Goal: Information Seeking & Learning: Learn about a topic

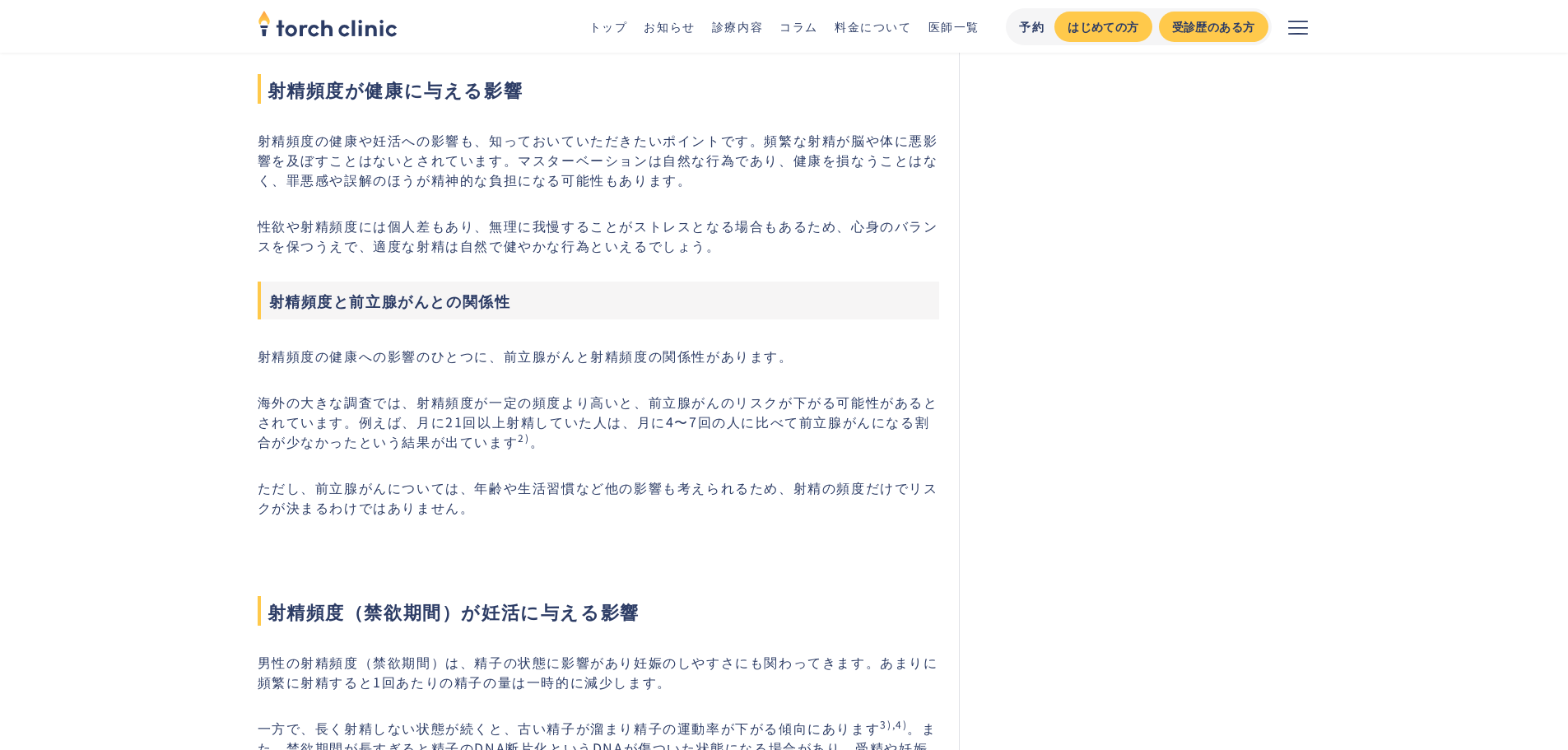
scroll to position [1481, 0]
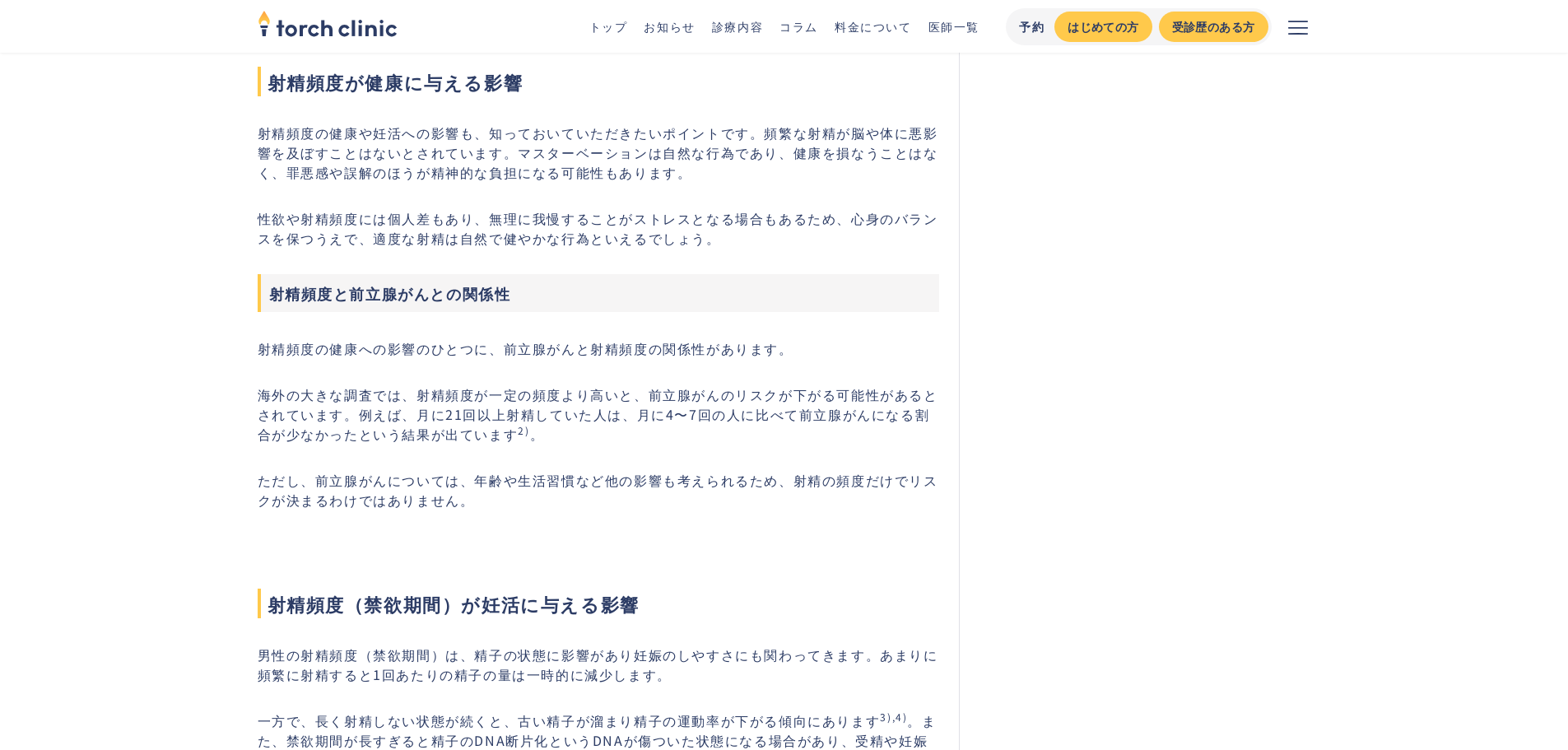
click at [461, 129] on p "射精頻度の健康や妊活への影響も、知っておいていただきたいポイントです。頻繁な射精が脳や体に悪影響を及ぼすことはないとされています。マスターベーションは自然な行…" at bounding box center [599, 151] width 682 height 59
click at [857, 217] on p "性欲や射精頻度には個人差もあり、無理に我慢することがストレスとなる場合もあるため、心身のバランスを保つうえで、適度な射精は自然で健やかな行為といえるでしょう。" at bounding box center [599, 228] width 682 height 40
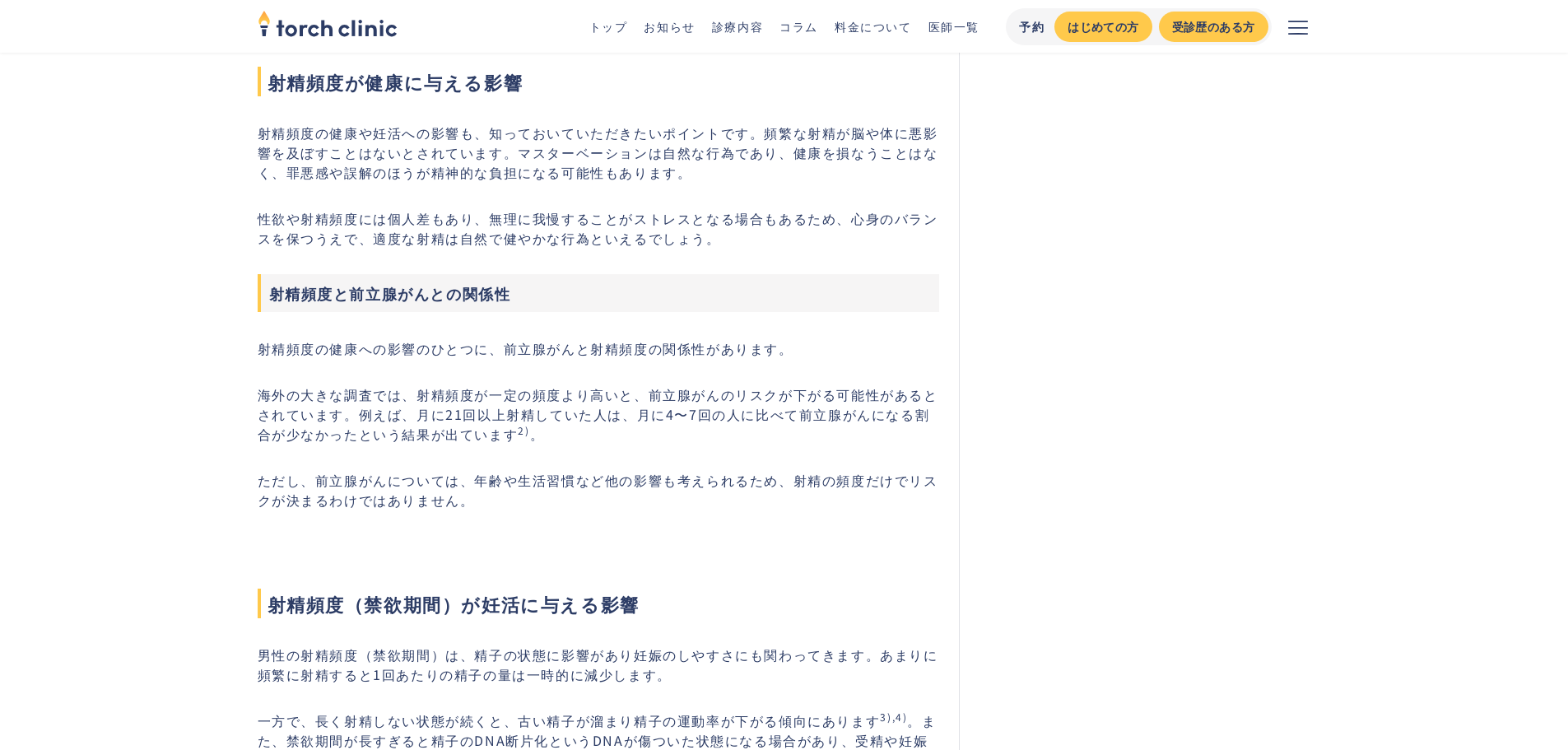
click at [850, 227] on p "性欲や射精頻度には個人差もあり、無理に我慢することがストレスとなる場合もあるため、心身のバランスを保つうえで、適度な射精は自然で健やかな行為といえるでしょう。" at bounding box center [599, 228] width 682 height 40
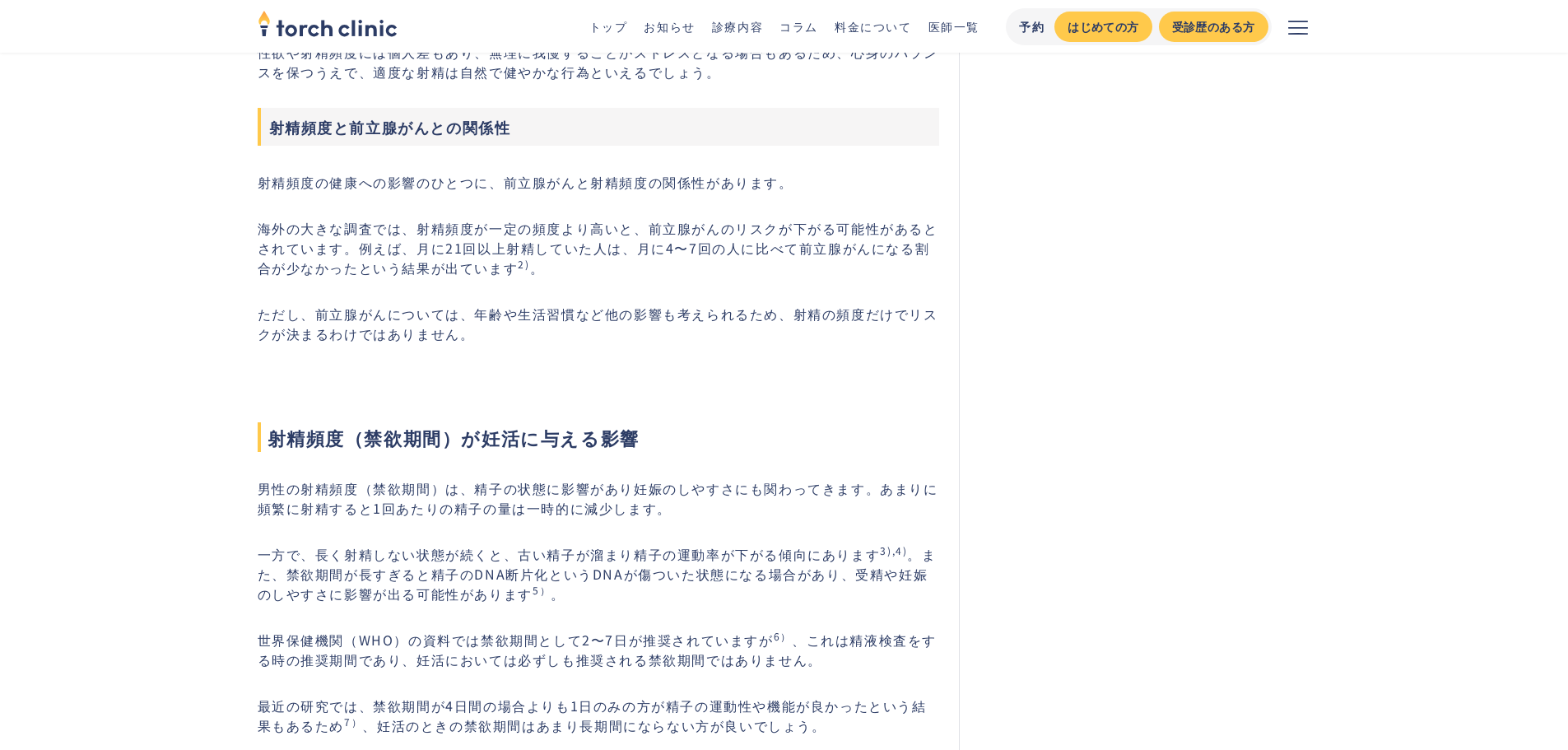
scroll to position [1646, 0]
click at [376, 228] on p "海外の大きな調査では、射精頻度が一定の頻度より高いと、前立腺がんのリスクが下がる可能性があるとされています。例えば、月に21回以上射精していた人は、月に4〜7…" at bounding box center [599, 249] width 682 height 59
click at [375, 255] on p "海外の大きな調査では、射精頻度が一定の頻度より高いと、前立腺がんのリスクが下がる可能性があるとされています。例えば、月に21回以上射精していた人は、月に4〜7…" at bounding box center [599, 249] width 682 height 59
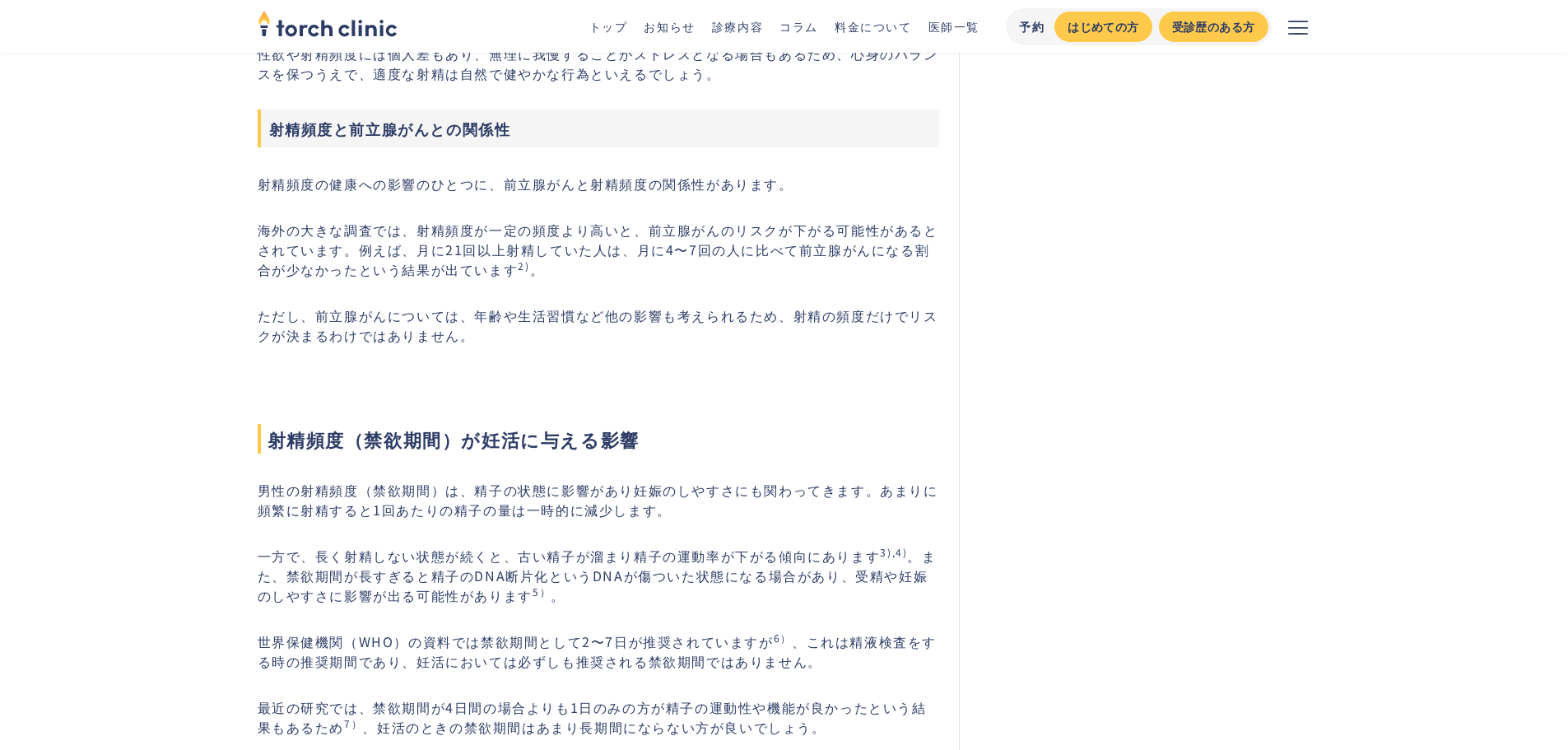
click at [492, 265] on p "海外の大きな調査では、射精頻度が一定の頻度より高いと、前立腺がんのリスクが下がる可能性があるとされています。例えば、月に21回以上射精していた人は、月に4〜7…" at bounding box center [599, 249] width 682 height 59
click at [611, 264] on p "海外の大きな調査では、射精頻度が一定の頻度より高いと、前立腺がんのリスクが下がる可能性があるとされています。例えば、月に21回以上射精していた人は、月に4〜7…" at bounding box center [599, 249] width 682 height 59
click at [713, 248] on p "海外の大きな調査では、射精頻度が一定の頻度より高いと、前立腺がんのリスクが下がる可能性があるとされています。例えば、月に21回以上射精していた人は、月に4〜7…" at bounding box center [599, 249] width 682 height 59
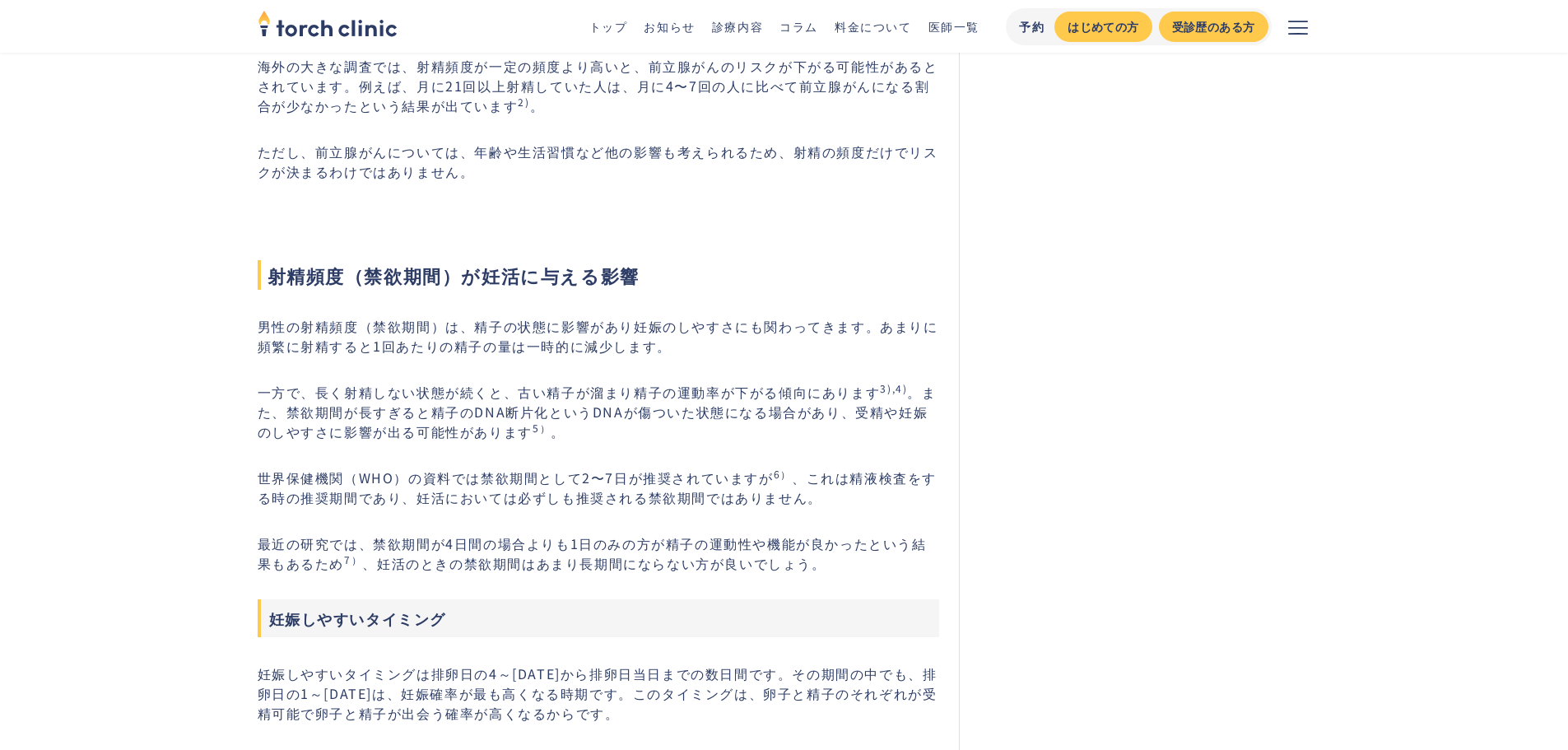
scroll to position [1975, 0]
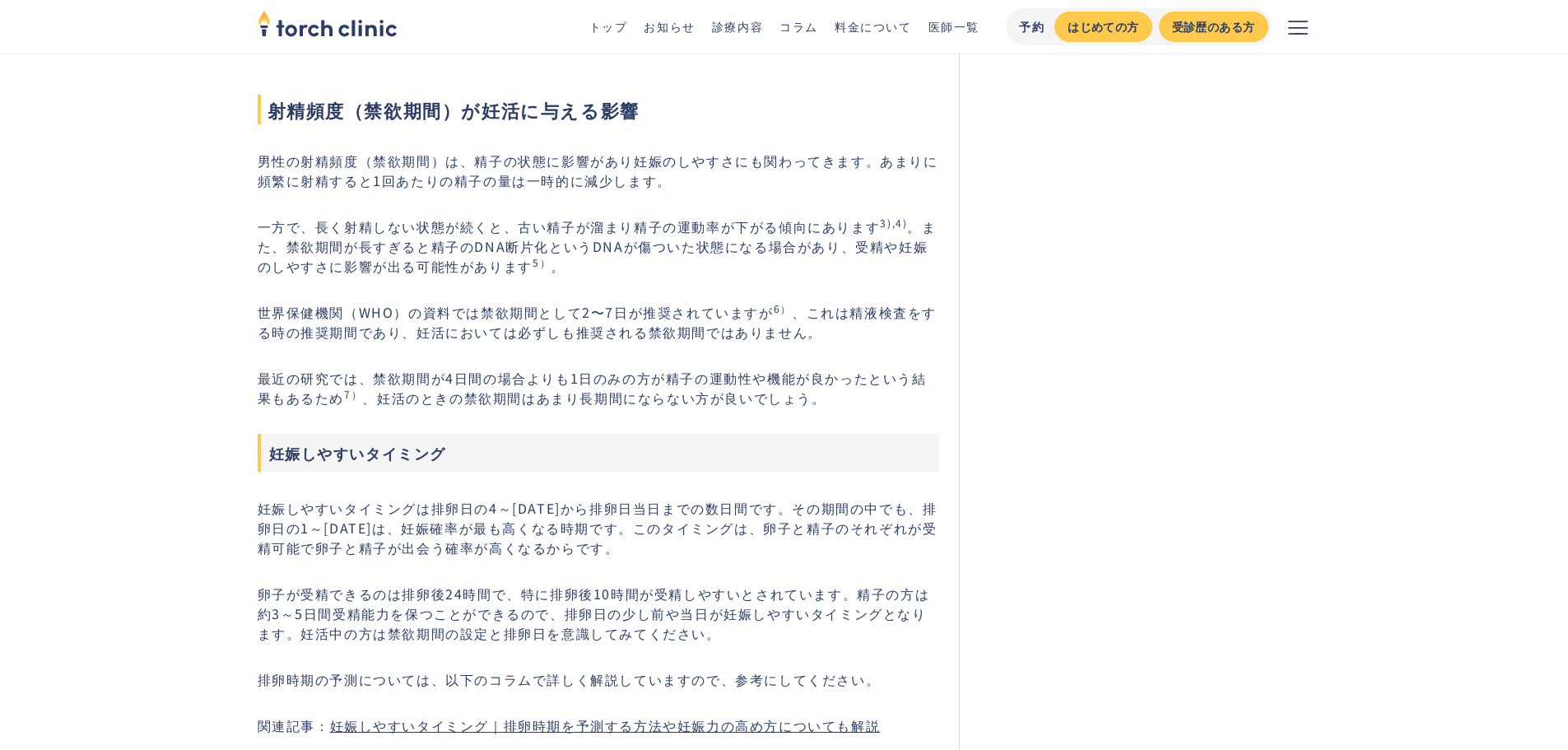
click at [628, 169] on p "男性の射精頻度（禁欲期間）は、精子の状態に影響があり妊娠のしやすさにも関わってきます。あまりに頻繁に射精すると1回あたりの精子の量は一時的に減少します。" at bounding box center [599, 170] width 682 height 40
click at [586, 246] on p "一方で、長く射精しない状態が続くと、古い精子が溜まり精子の運動率が下がる傾向にあります 3),4) 。また、禁欲期間が長すぎると精子のDNA断片化というDNA…" at bounding box center [599, 245] width 682 height 59
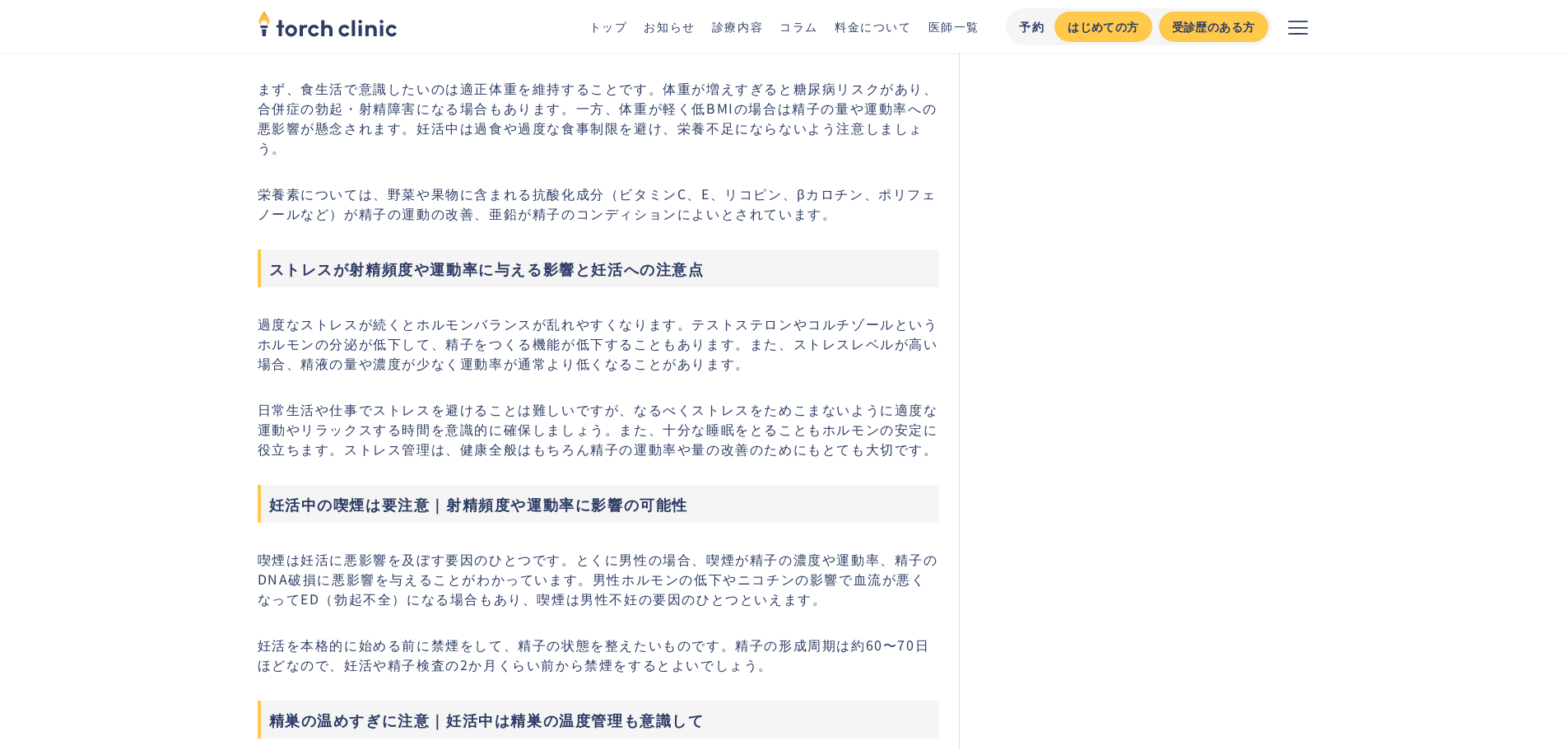
scroll to position [3209, 0]
